Goal: Task Accomplishment & Management: Use online tool/utility

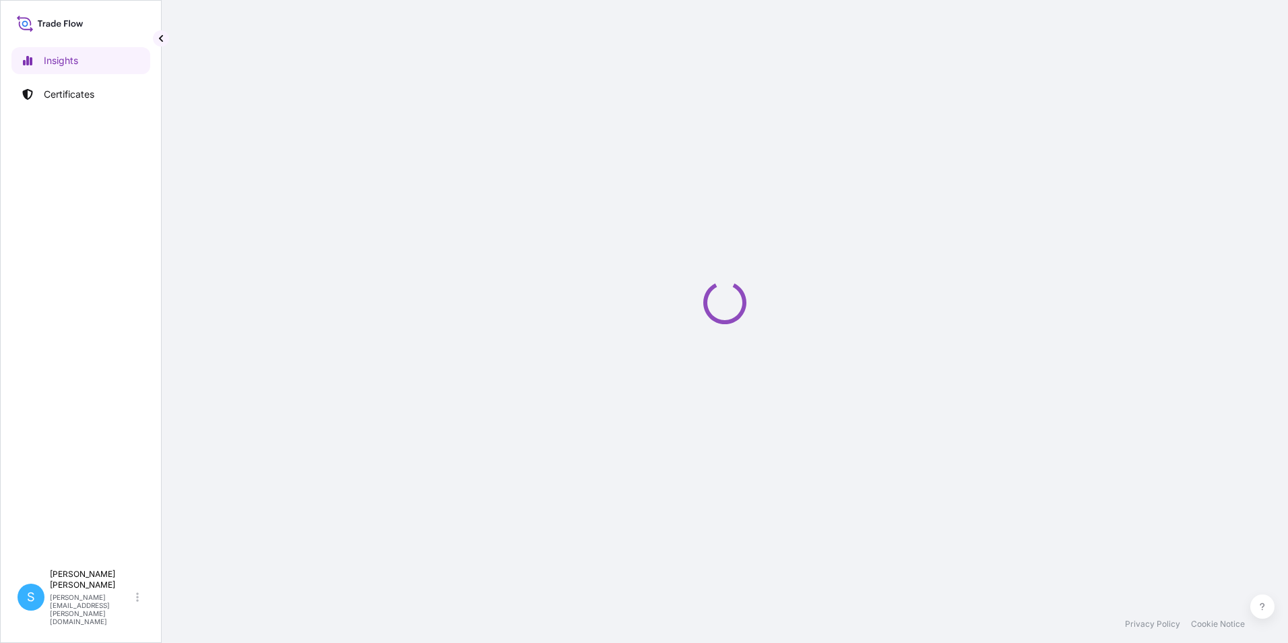
select select "2025"
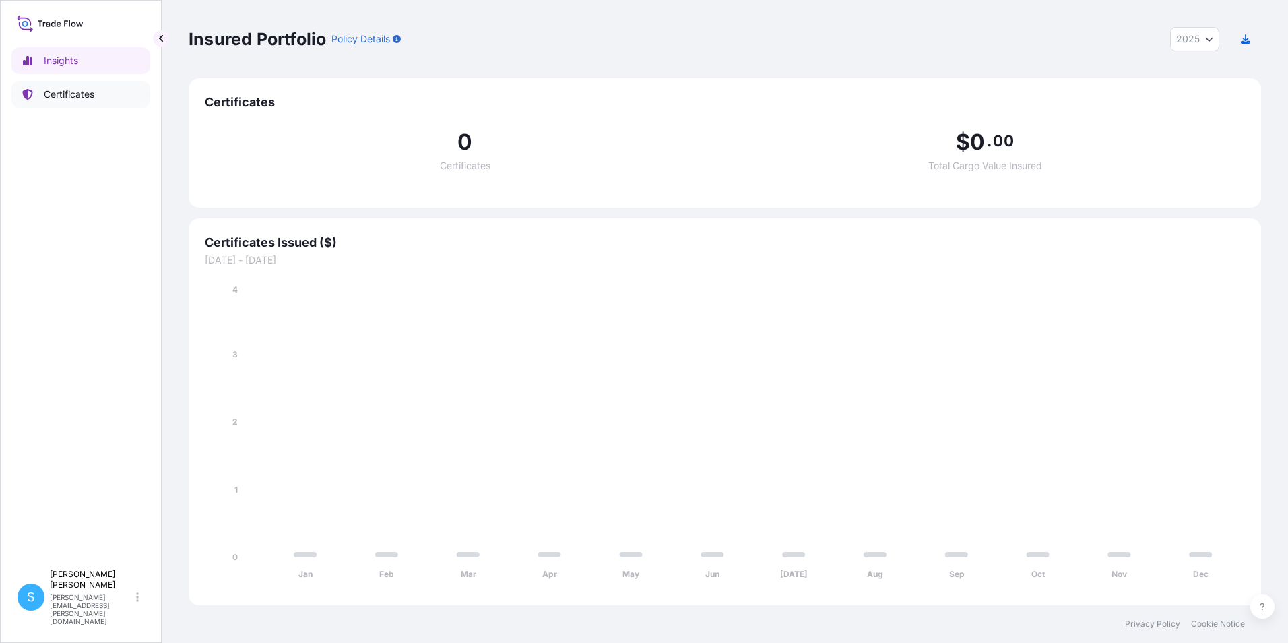
click at [71, 94] on p "Certificates" at bounding box center [69, 94] width 51 height 13
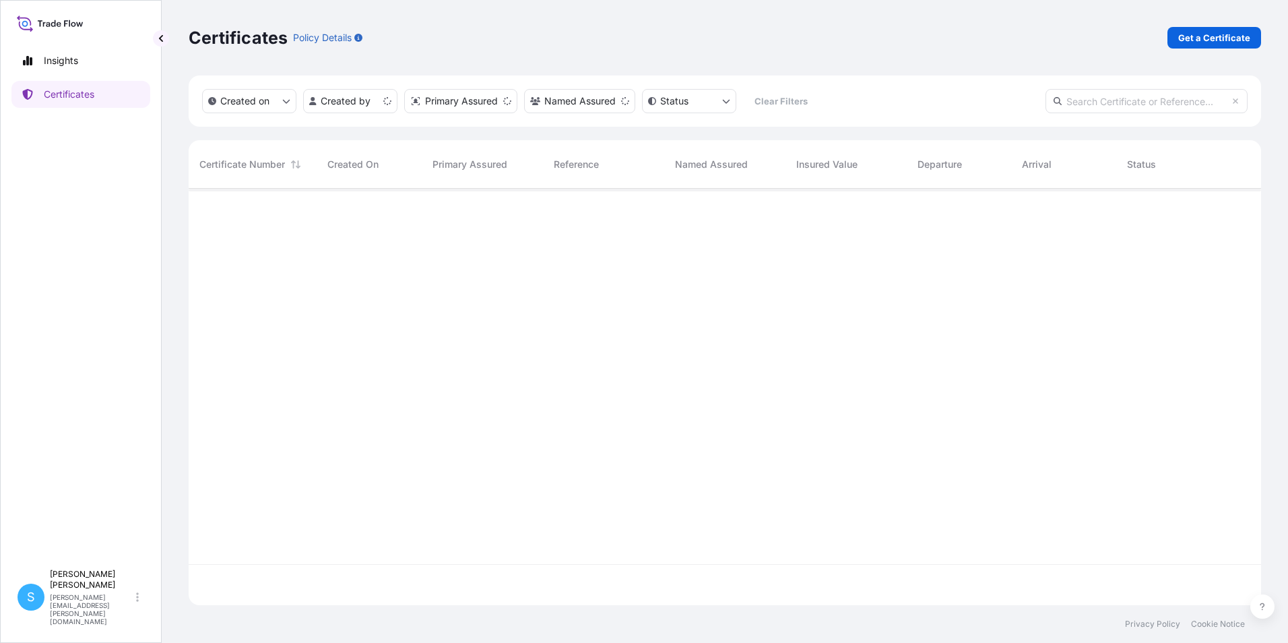
scroll to position [414, 1062]
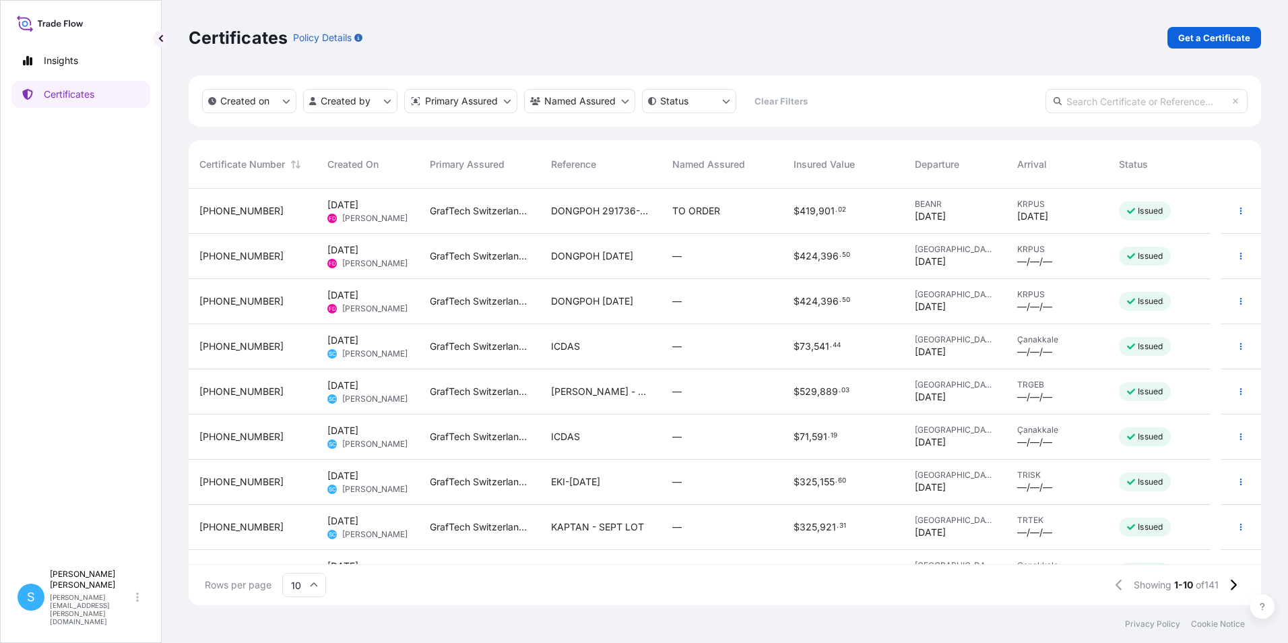
click at [602, 348] on div "ICDAS" at bounding box center [601, 346] width 100 height 13
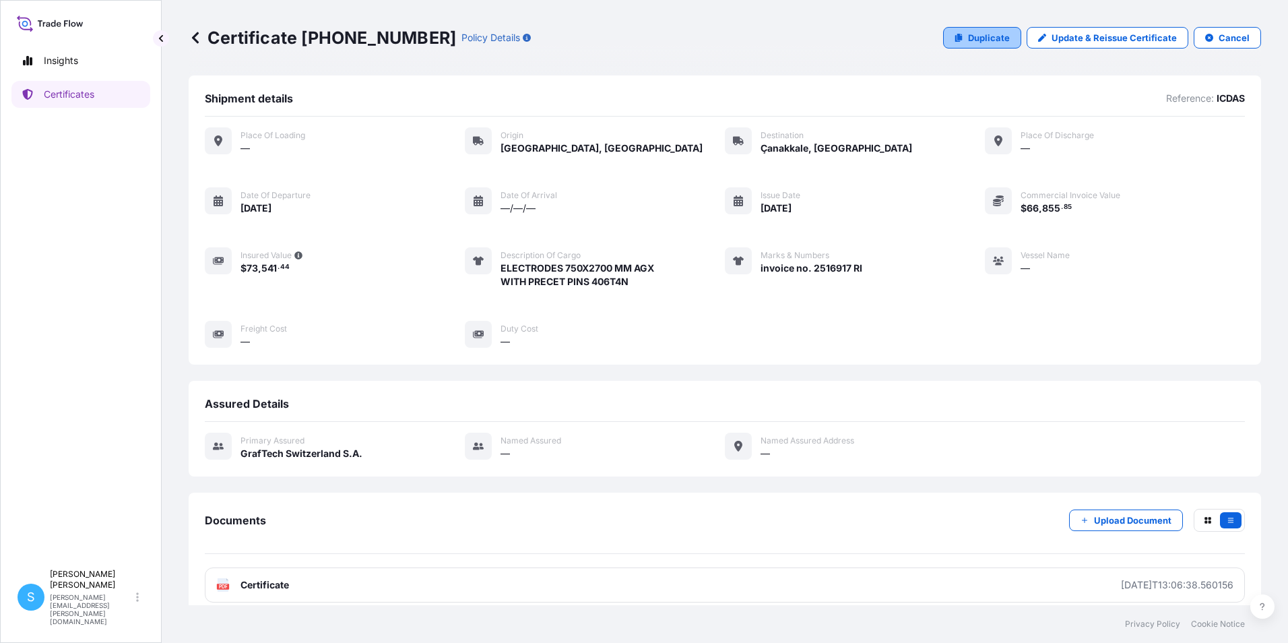
click at [996, 37] on p "Duplicate" at bounding box center [989, 37] width 42 height 13
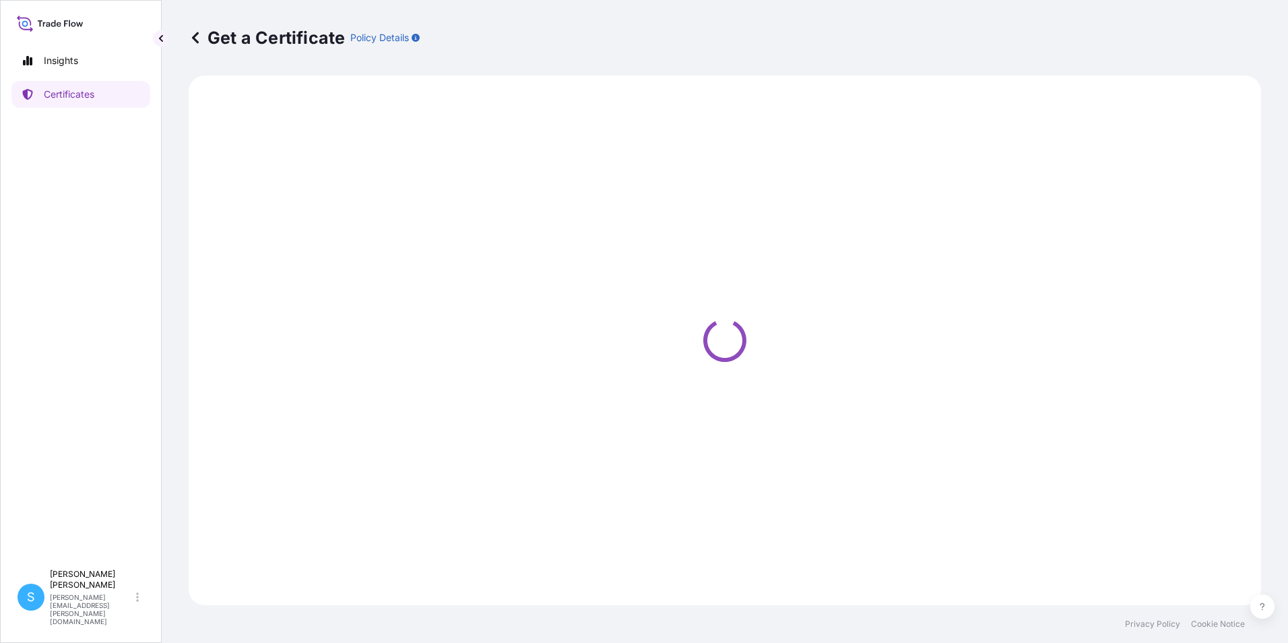
select select "Road"
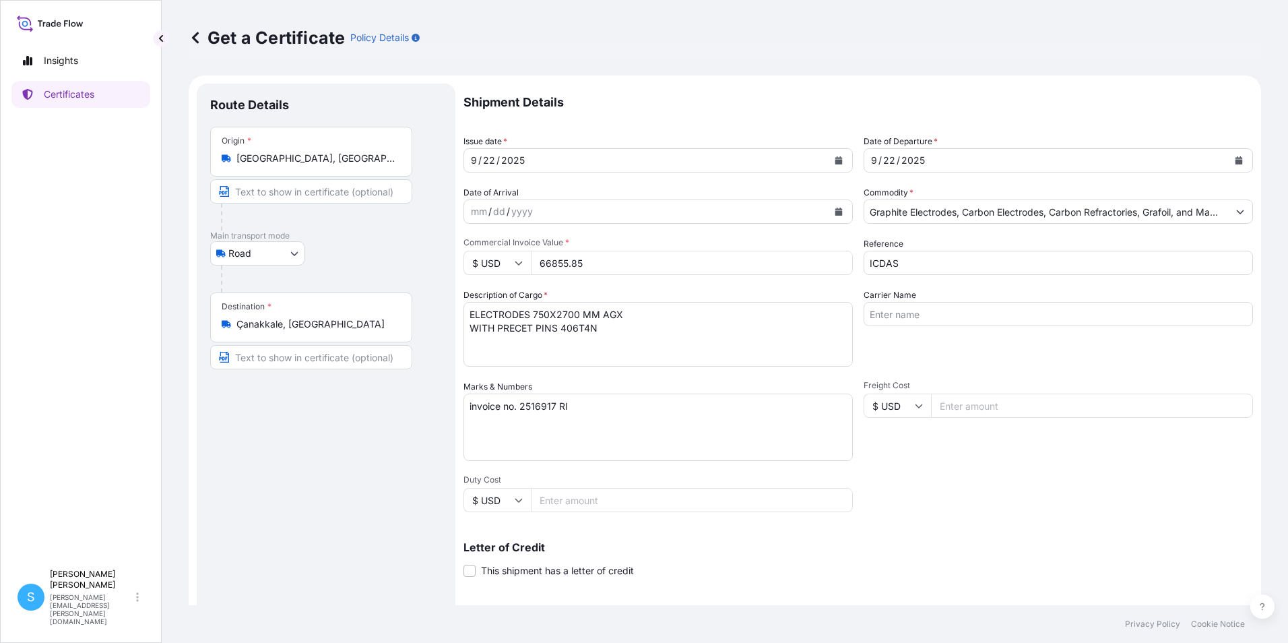
select select "31801"
click at [838, 160] on button "Calendar" at bounding box center [839, 161] width 22 height 22
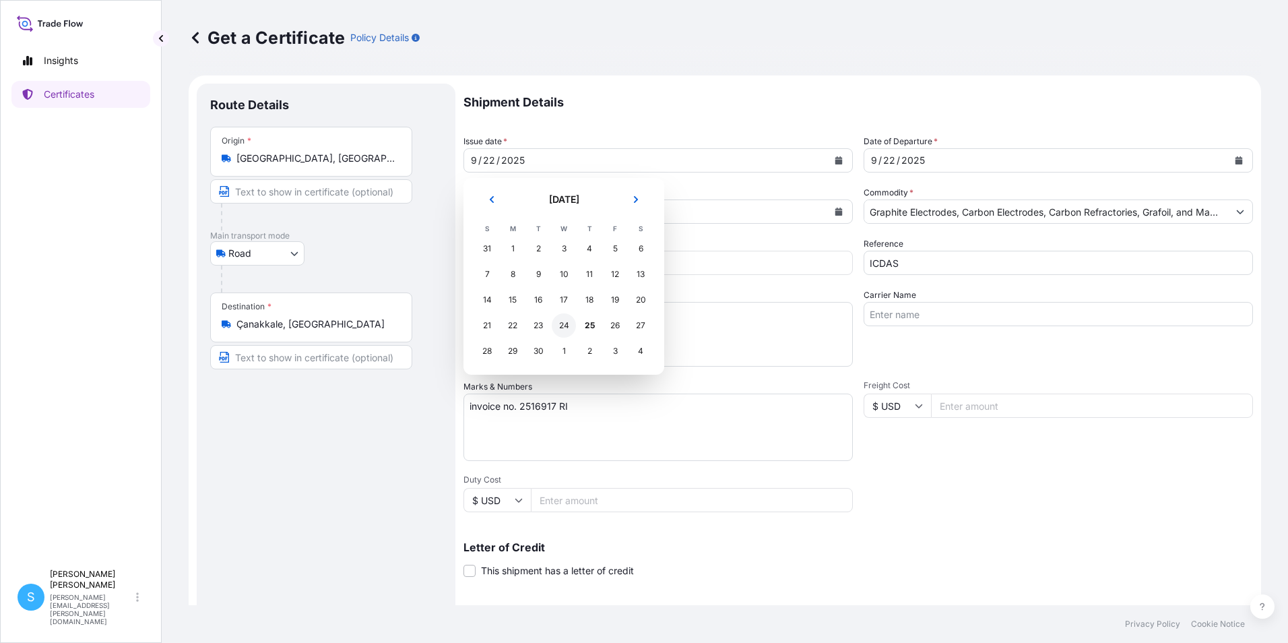
click at [567, 325] on div "24" at bounding box center [564, 325] width 24 height 24
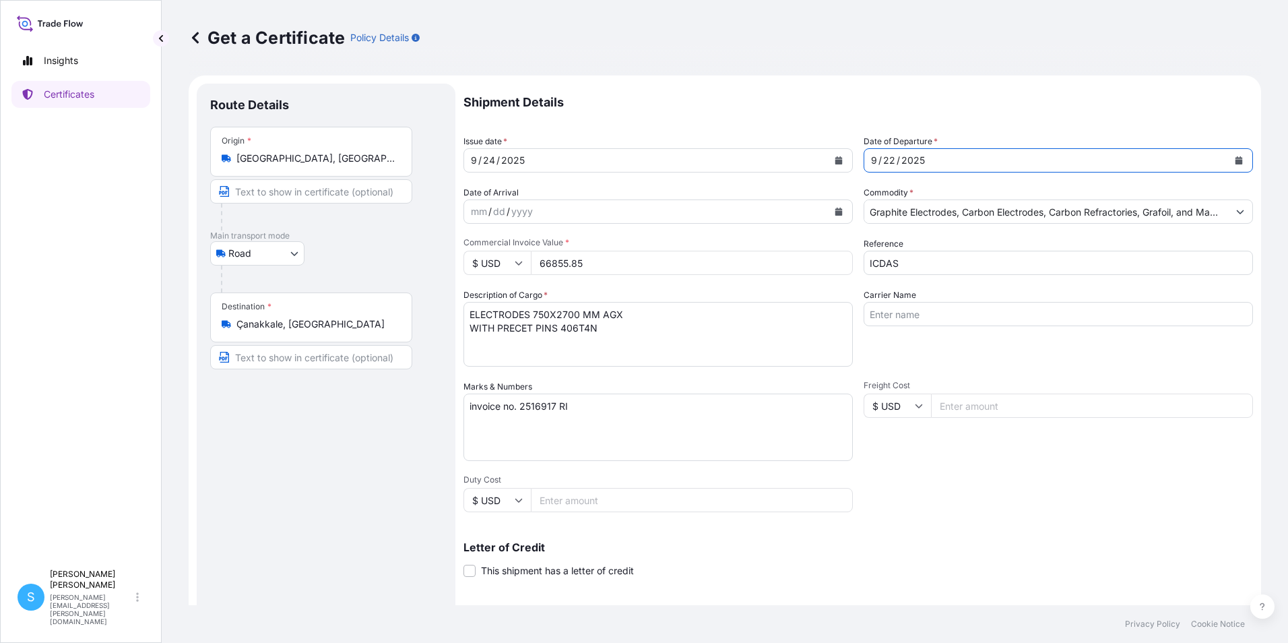
click at [1235, 164] on button "Calendar" at bounding box center [1239, 161] width 22 height 22
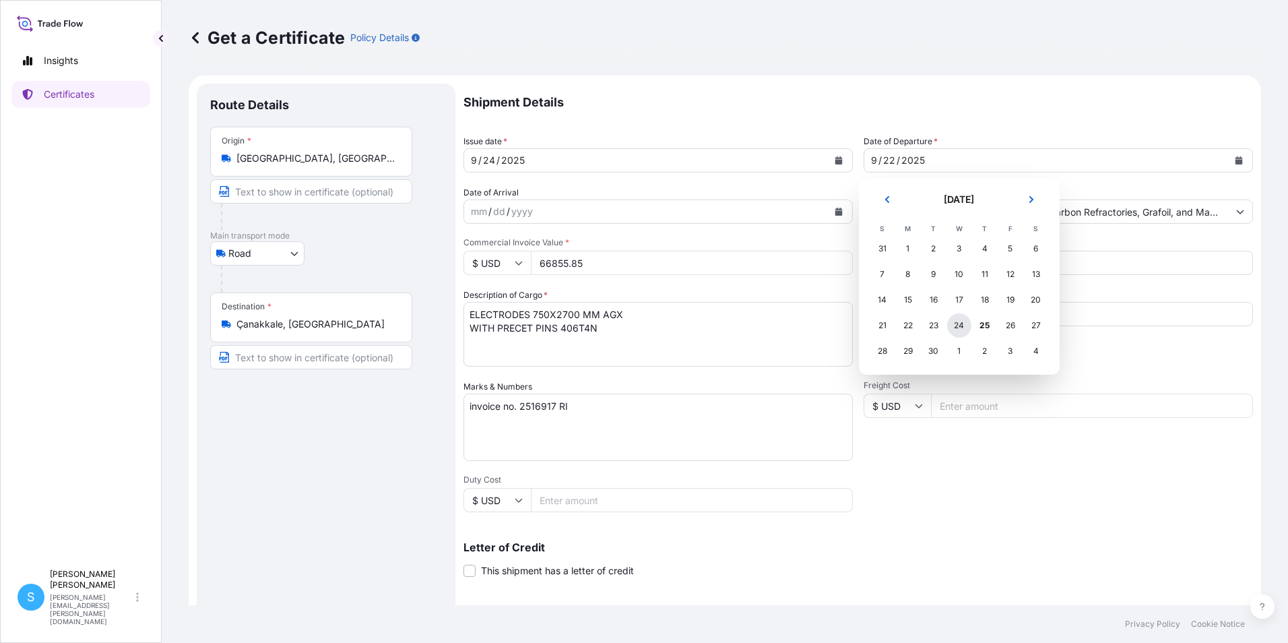
click at [964, 324] on div "24" at bounding box center [959, 325] width 24 height 24
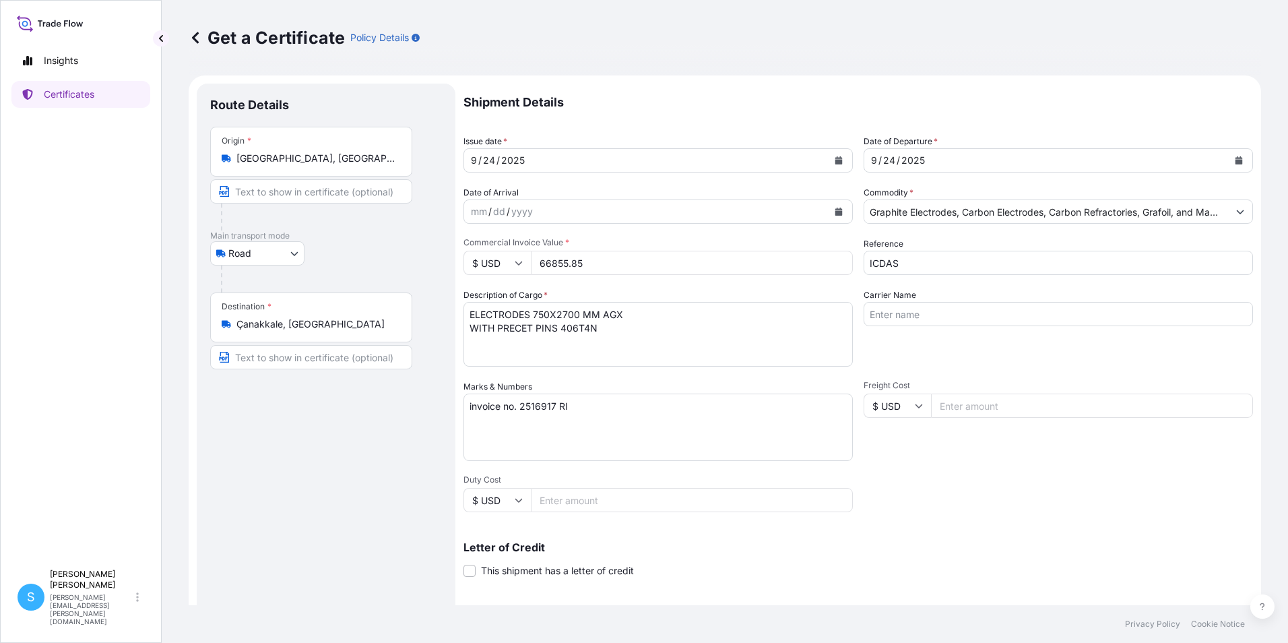
drag, startPoint x: 633, startPoint y: 265, endPoint x: 508, endPoint y: 253, distance: 125.2
click at [508, 253] on div "$ USD 66855.85" at bounding box center [657, 263] width 389 height 24
click at [587, 455] on textarea "invoice no. 2516917 RI" at bounding box center [657, 426] width 389 height 67
drag, startPoint x: 622, startPoint y: 262, endPoint x: 519, endPoint y: 241, distance: 104.5
click at [524, 249] on div "Commercial Invoice Value * $ USD 67142" at bounding box center [657, 256] width 389 height 38
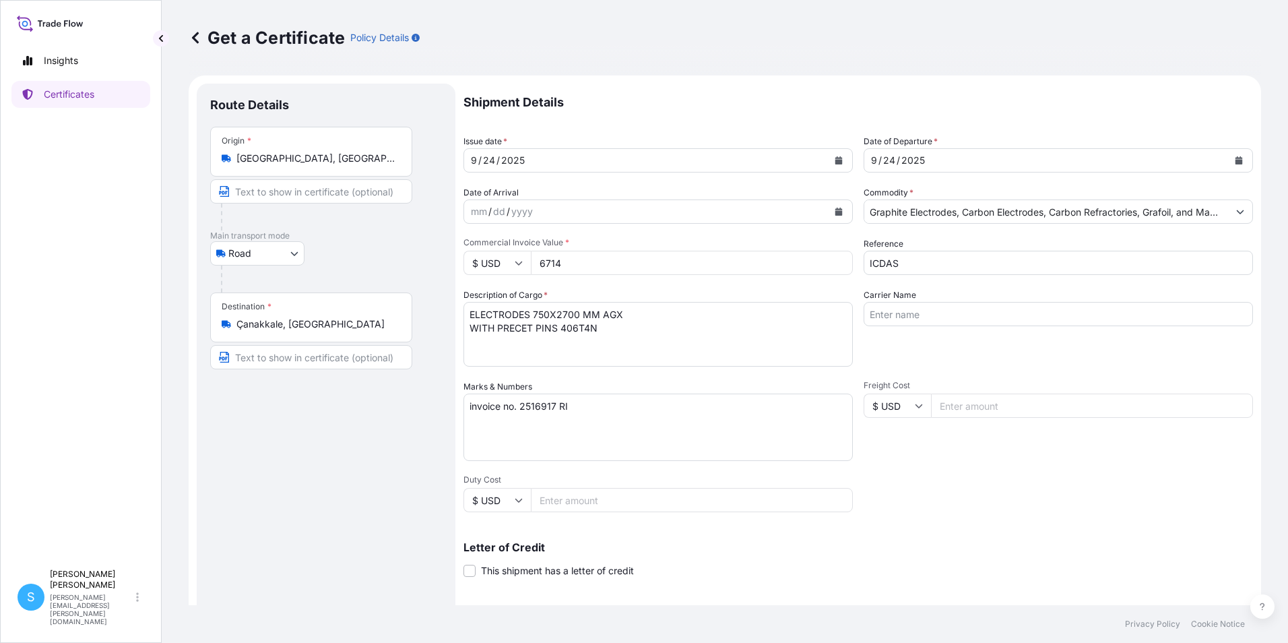
type input "67142"
click at [554, 400] on textarea "invoice no. 2516917 RI" at bounding box center [657, 426] width 389 height 67
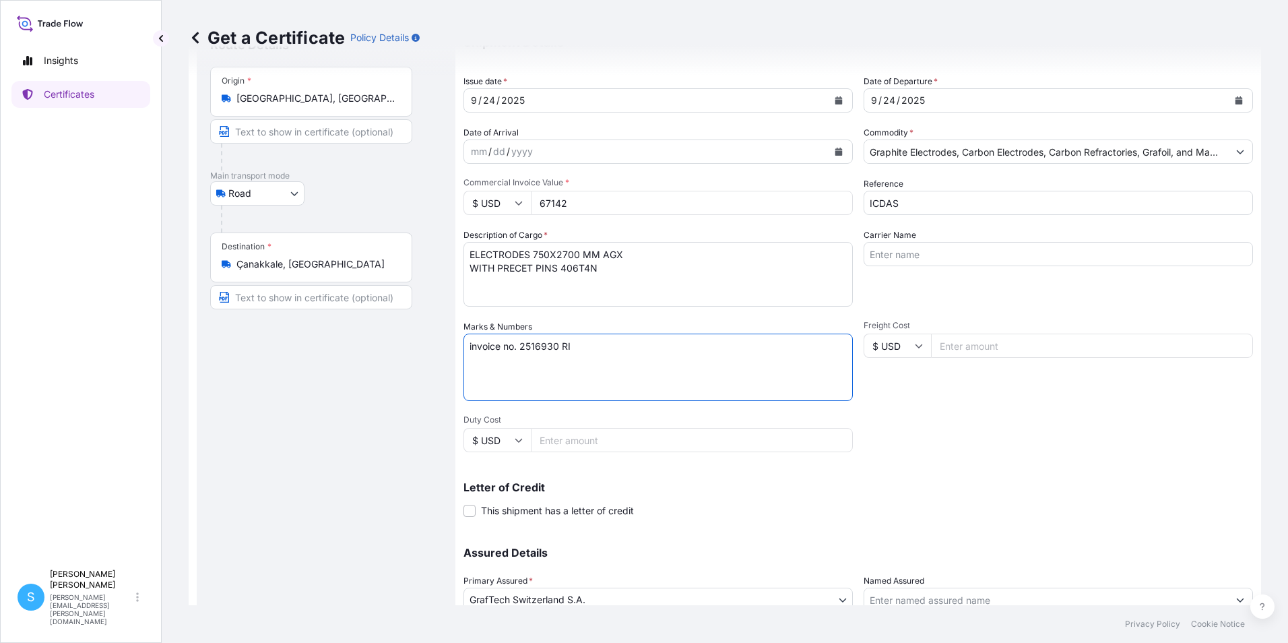
scroll to position [166, 0]
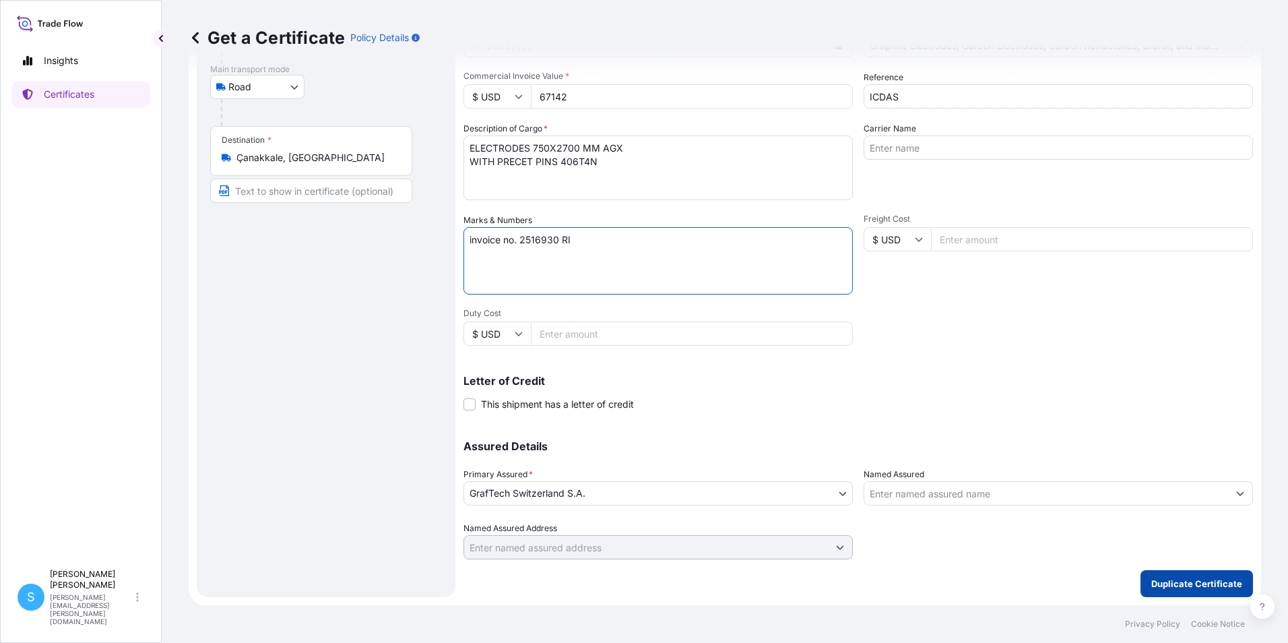
type textarea "invoice no. 2516930 RI"
click at [1159, 585] on p "Duplicate Certificate" at bounding box center [1196, 583] width 91 height 13
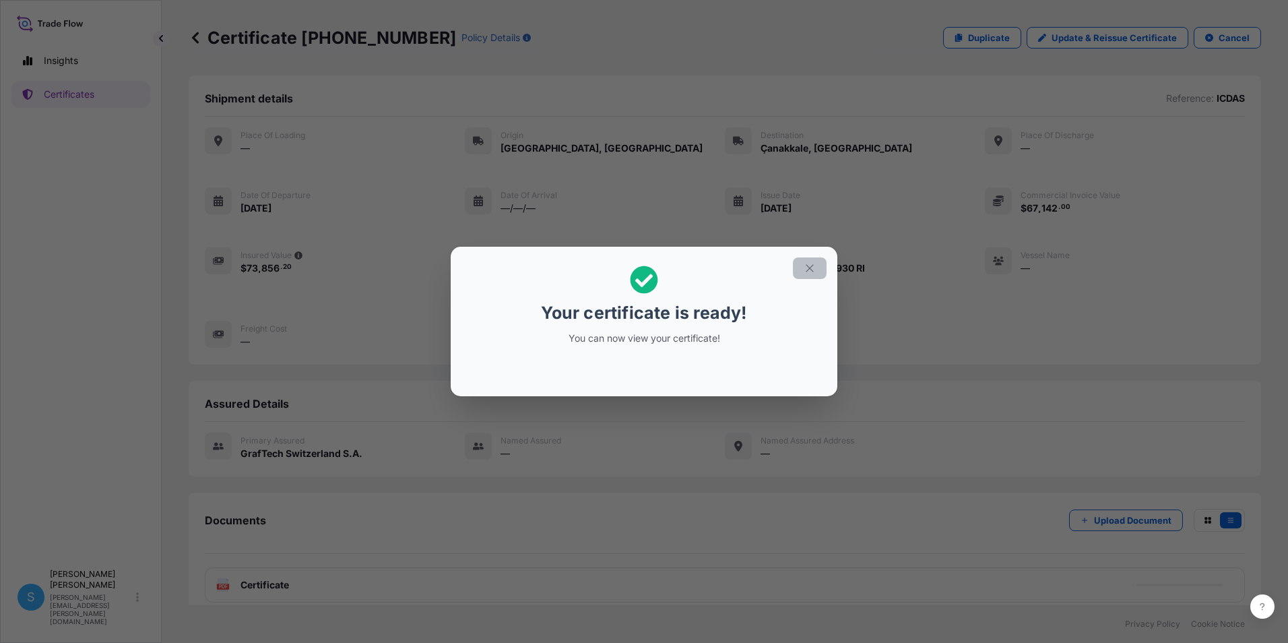
click at [819, 268] on button "button" at bounding box center [810, 268] width 34 height 22
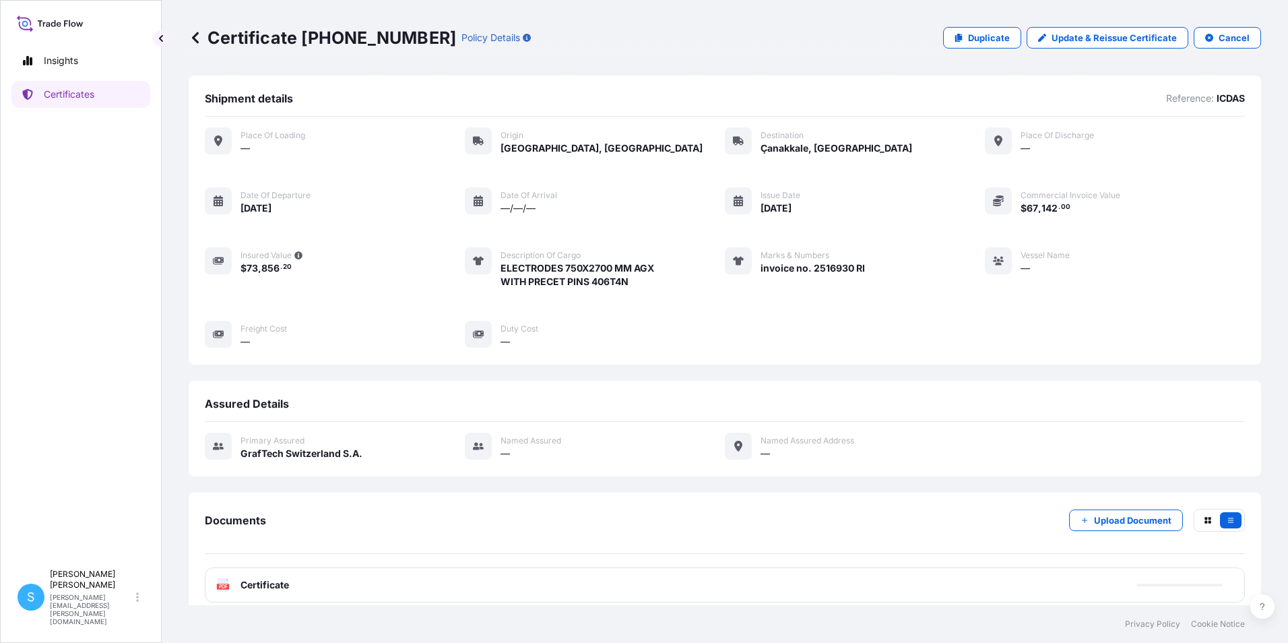
click at [445, 578] on div "PDF Certificate" at bounding box center [725, 584] width 1040 height 35
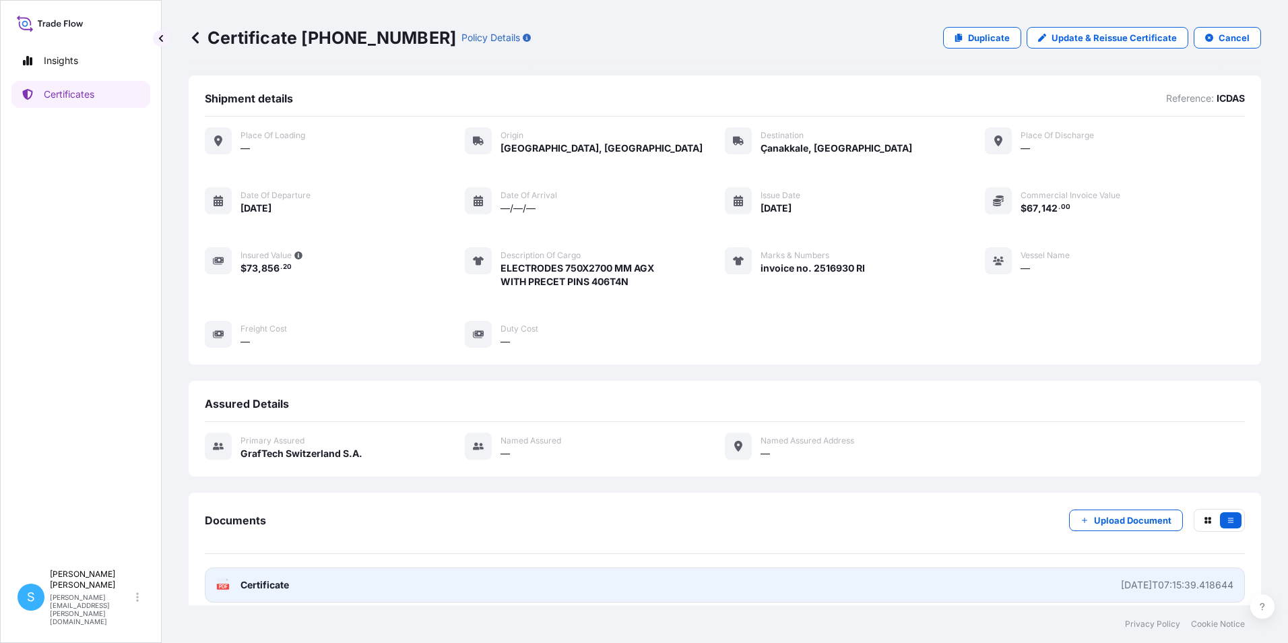
click at [228, 590] on icon at bounding box center [223, 584] width 11 height 13
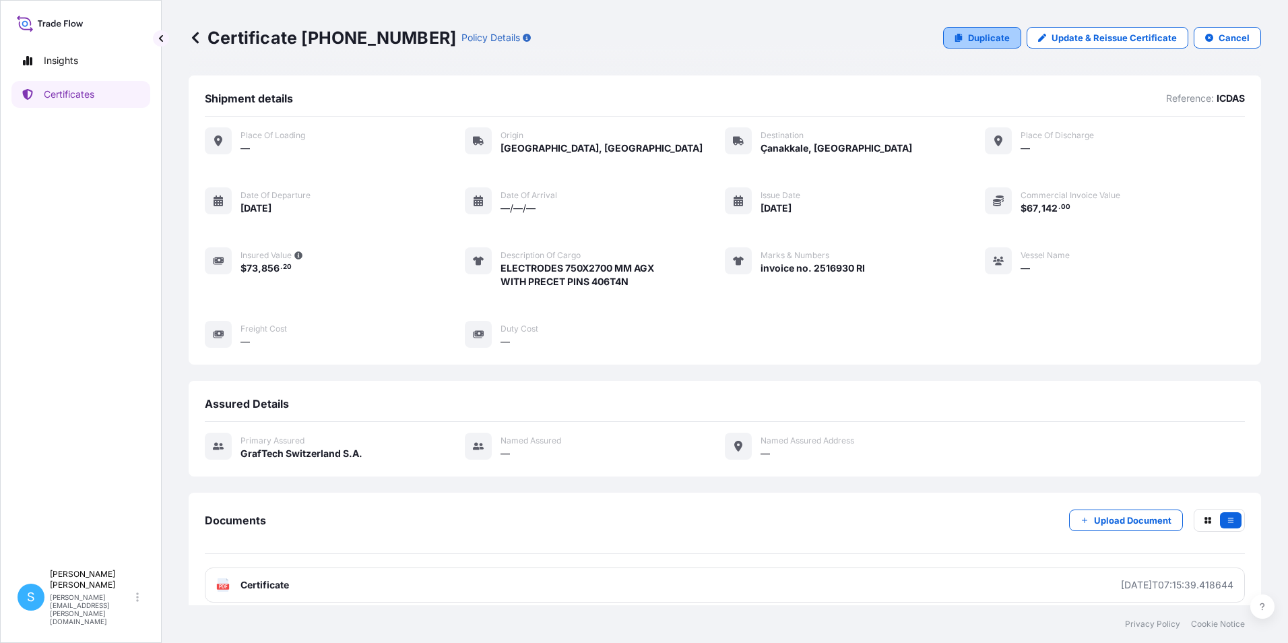
click at [969, 32] on p "Duplicate" at bounding box center [989, 37] width 42 height 13
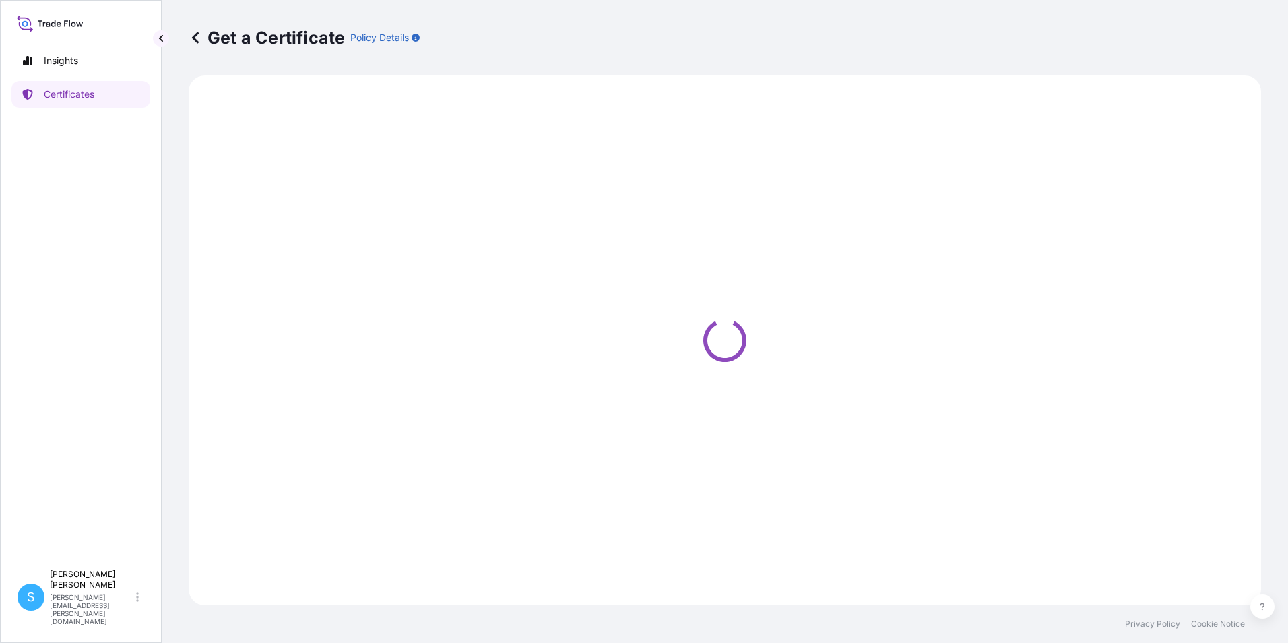
select select "Road"
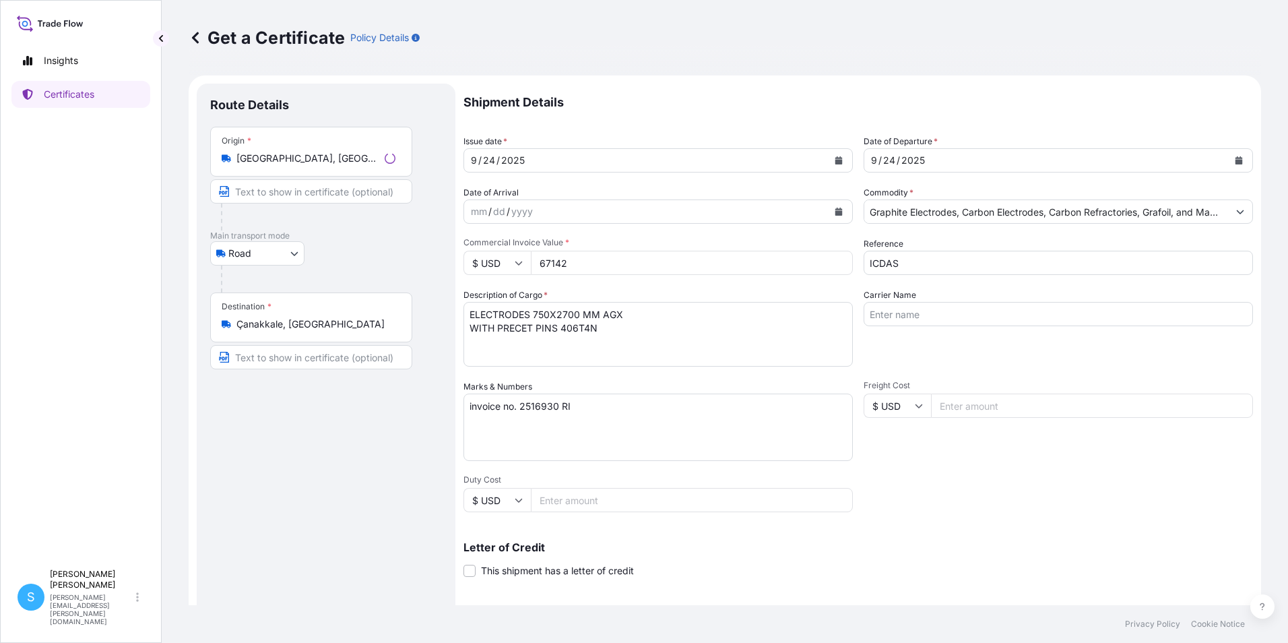
select select "31801"
drag, startPoint x: 608, startPoint y: 265, endPoint x: 515, endPoint y: 255, distance: 94.1
click at [515, 255] on div "$ USD 67142" at bounding box center [657, 263] width 389 height 24
type input "64914.75"
drag, startPoint x: 557, startPoint y: 409, endPoint x: 593, endPoint y: 400, distance: 36.8
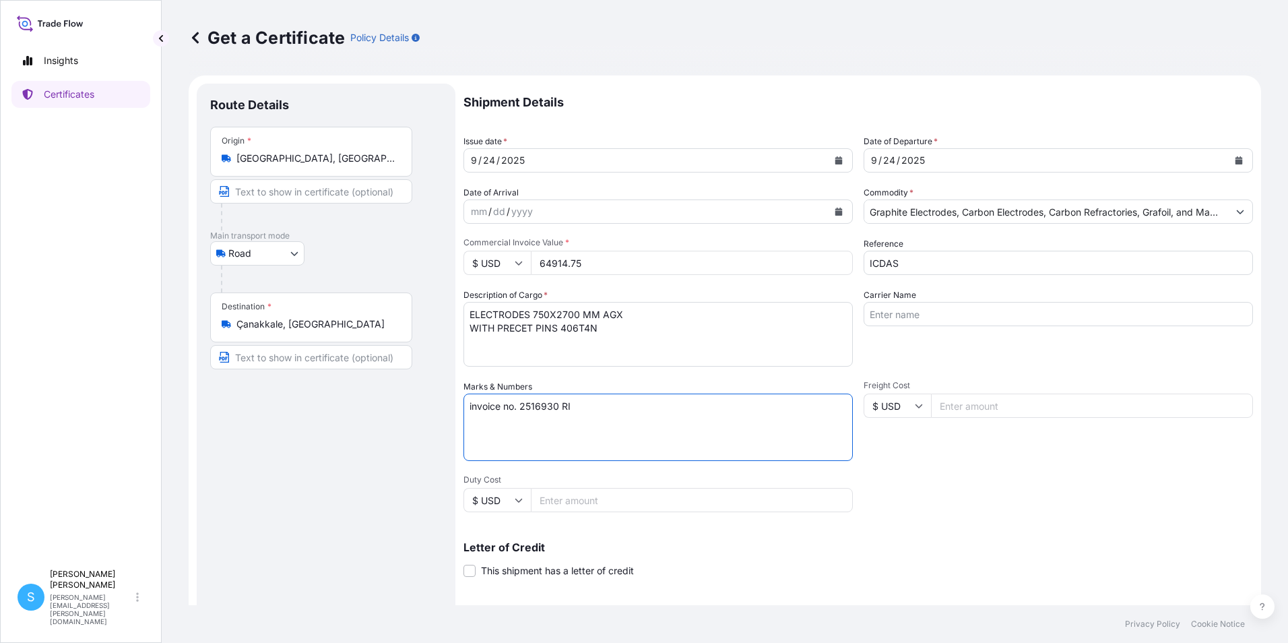
click at [559, 408] on textarea "invoice no. 2516930 RI" at bounding box center [657, 426] width 389 height 67
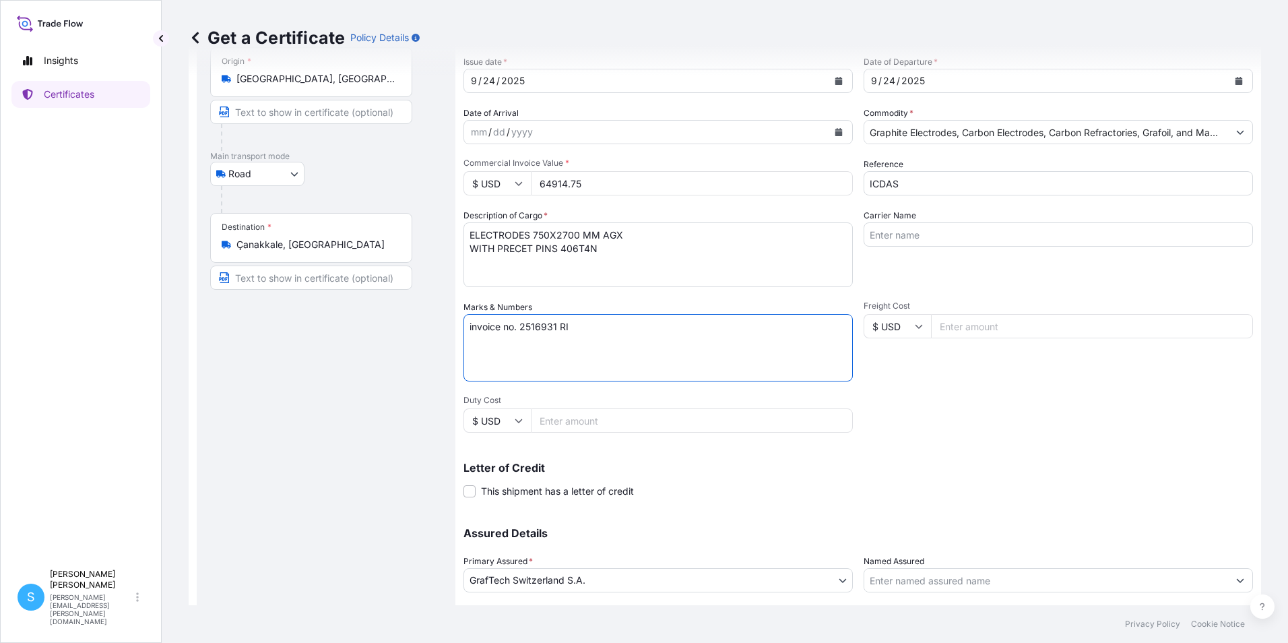
scroll to position [166, 0]
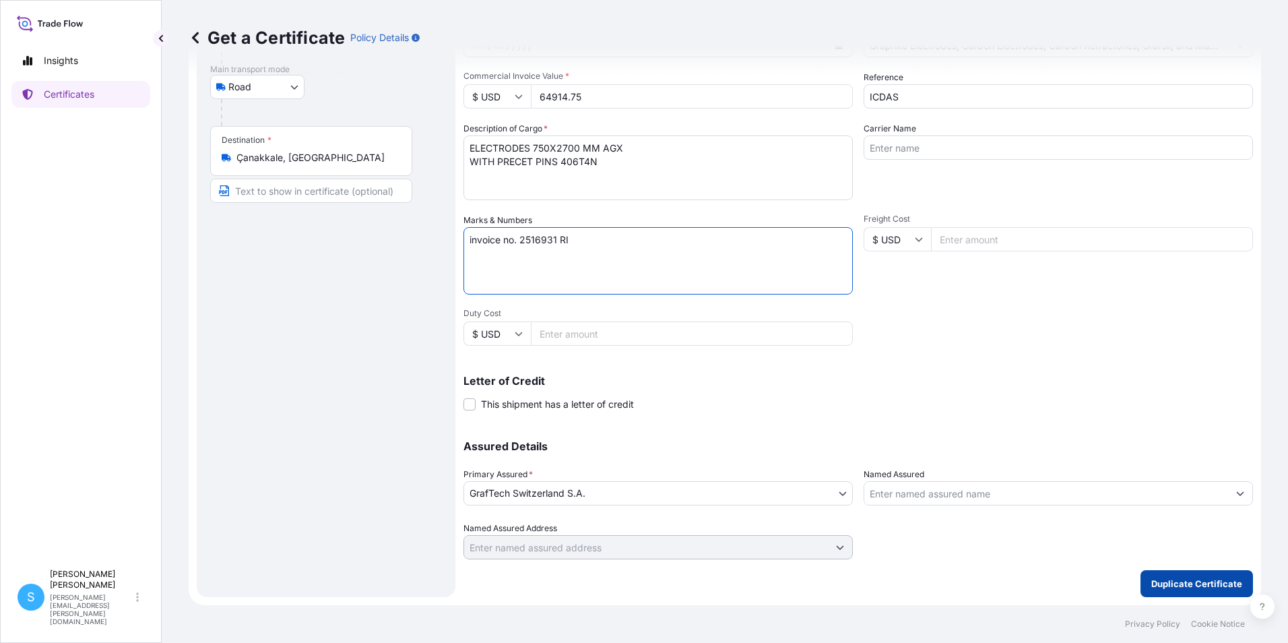
type textarea "invoice no. 2516931 RI"
click at [1162, 585] on p "Duplicate Certificate" at bounding box center [1196, 583] width 91 height 13
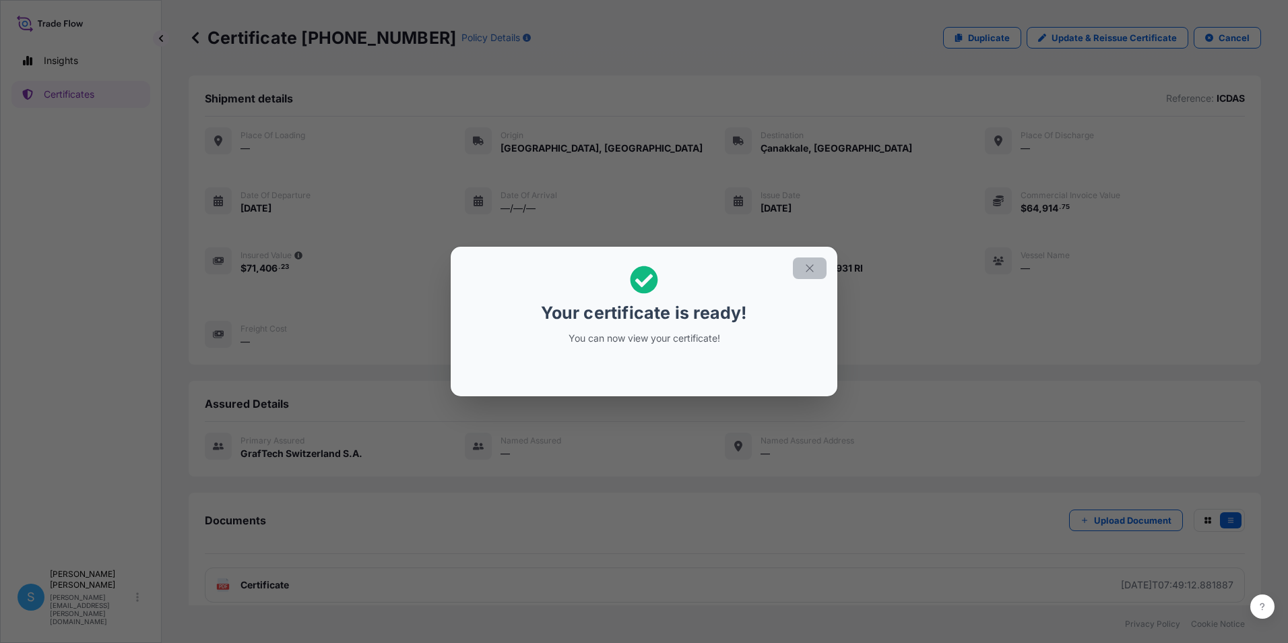
click at [815, 267] on icon "button" at bounding box center [810, 268] width 12 height 12
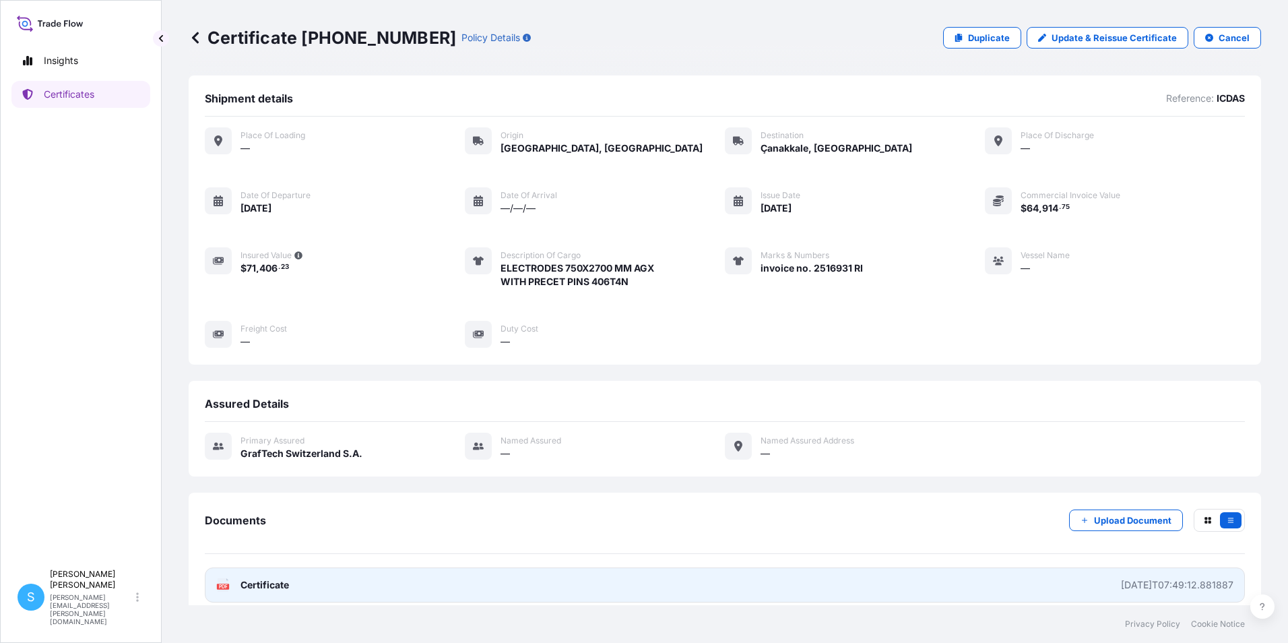
click at [288, 586] on span "Certificate" at bounding box center [265, 584] width 49 height 13
